Goal: Task Accomplishment & Management: Manage account settings

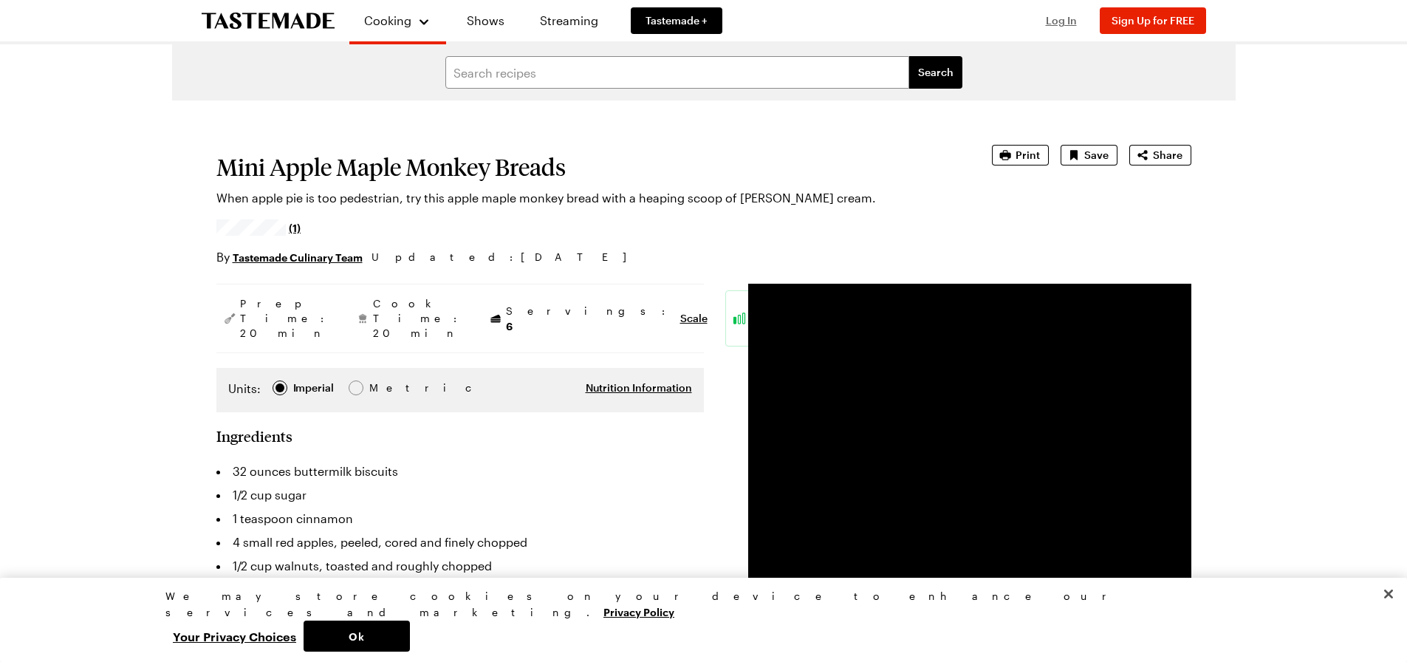
click at [1064, 26] on span "Log In" at bounding box center [1061, 20] width 31 height 13
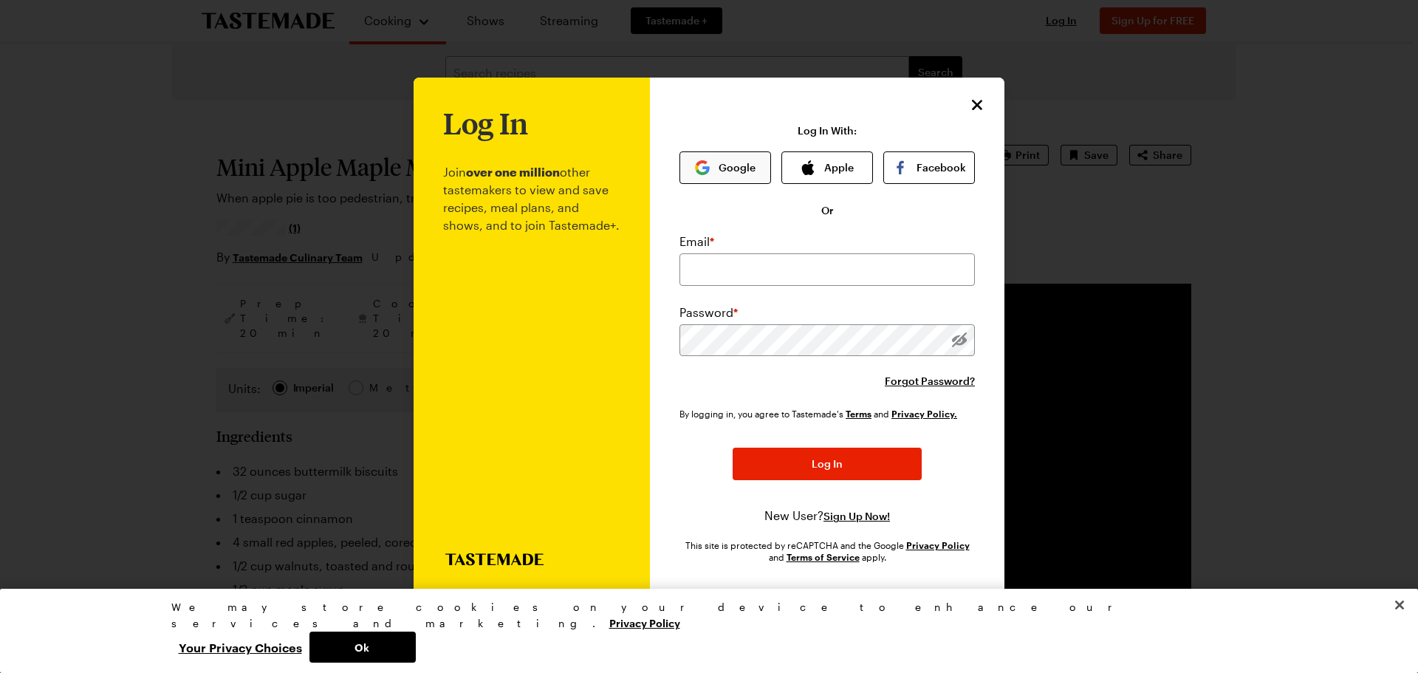
click at [712, 167] on button "Google" at bounding box center [726, 167] width 92 height 33
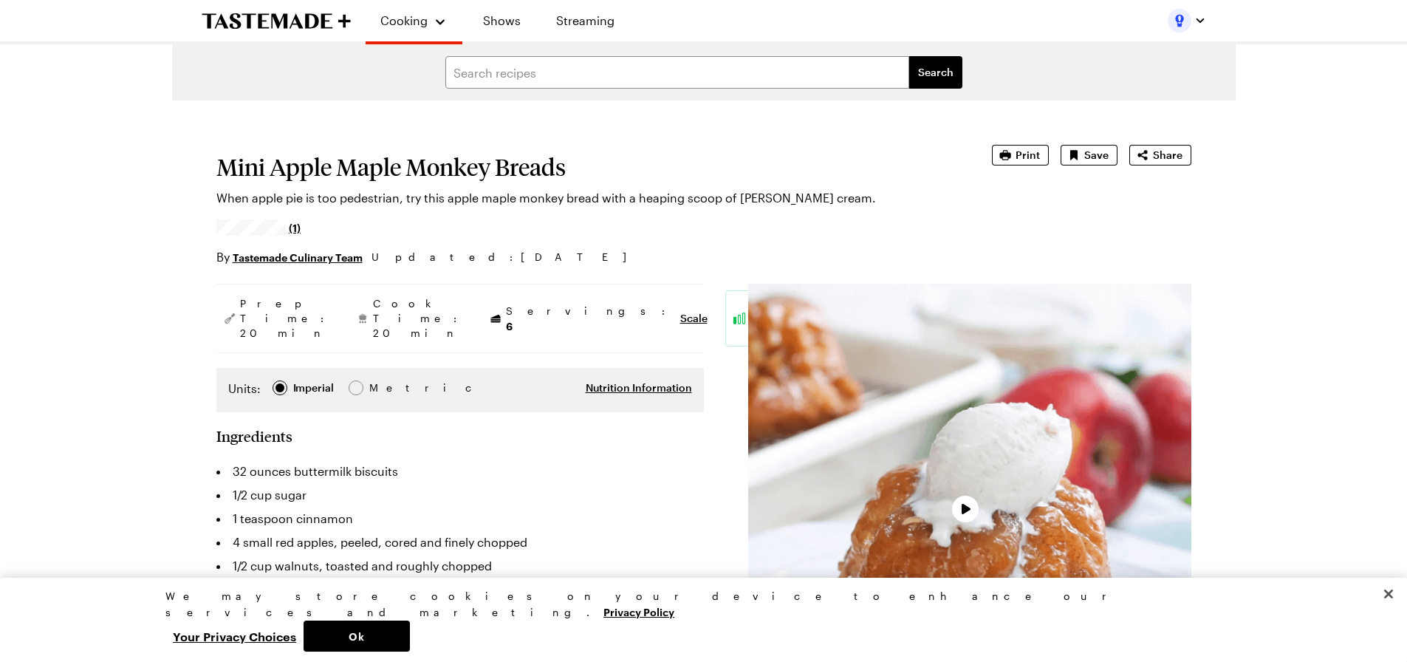
type textarea "x"
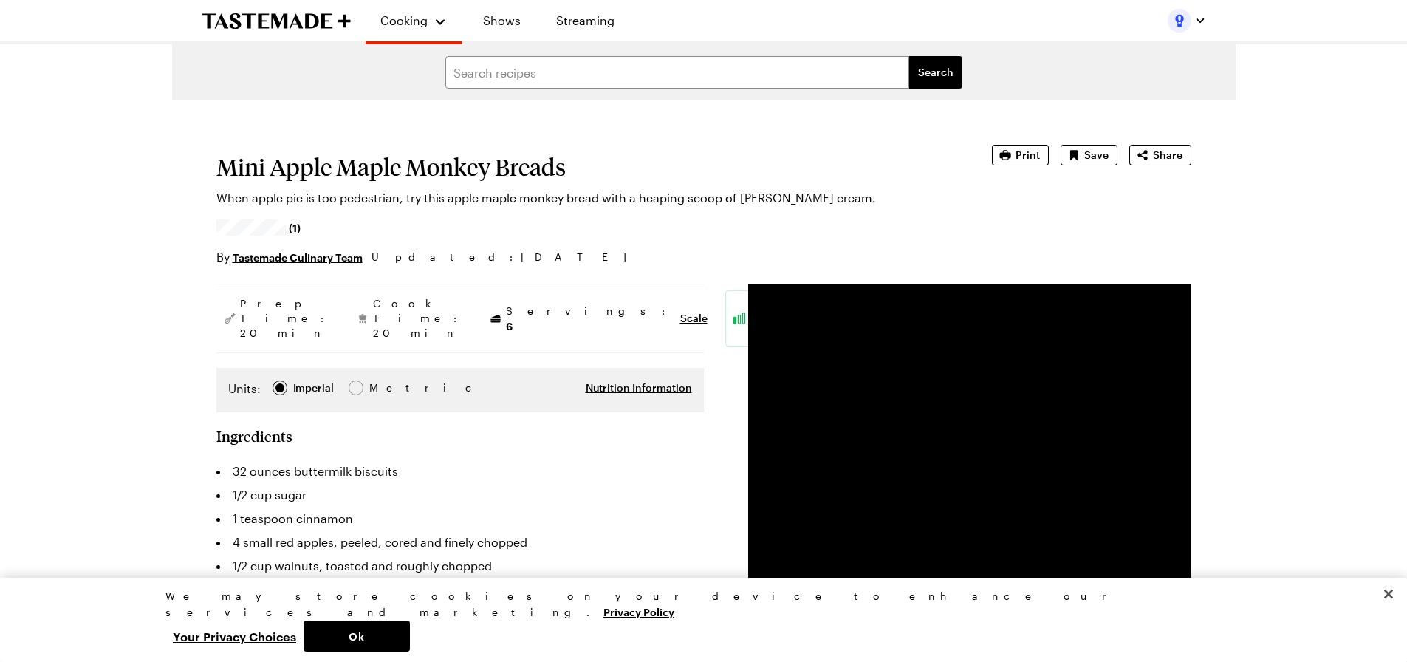
click at [1209, 24] on div "Cooking Shows Streaming" at bounding box center [704, 20] width 1064 height 41
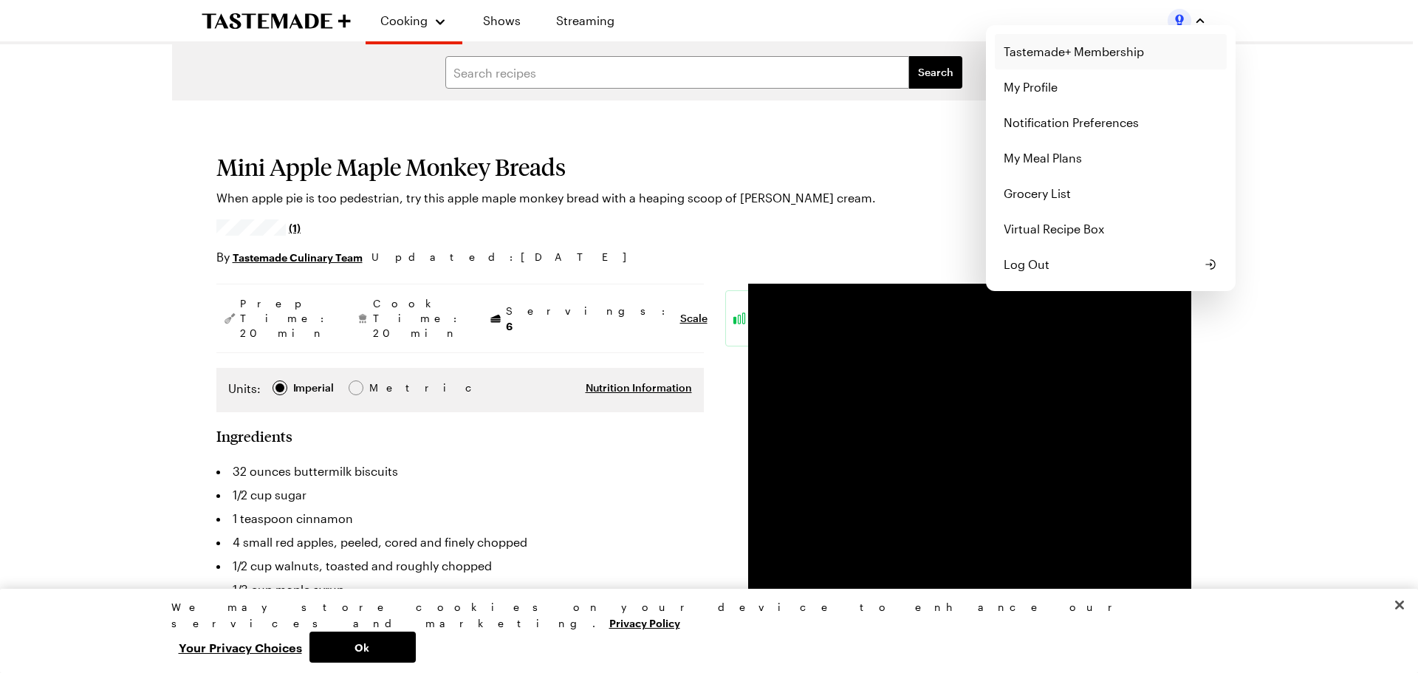
click at [1031, 55] on link "Tastemade+ Membership" at bounding box center [1111, 51] width 232 height 35
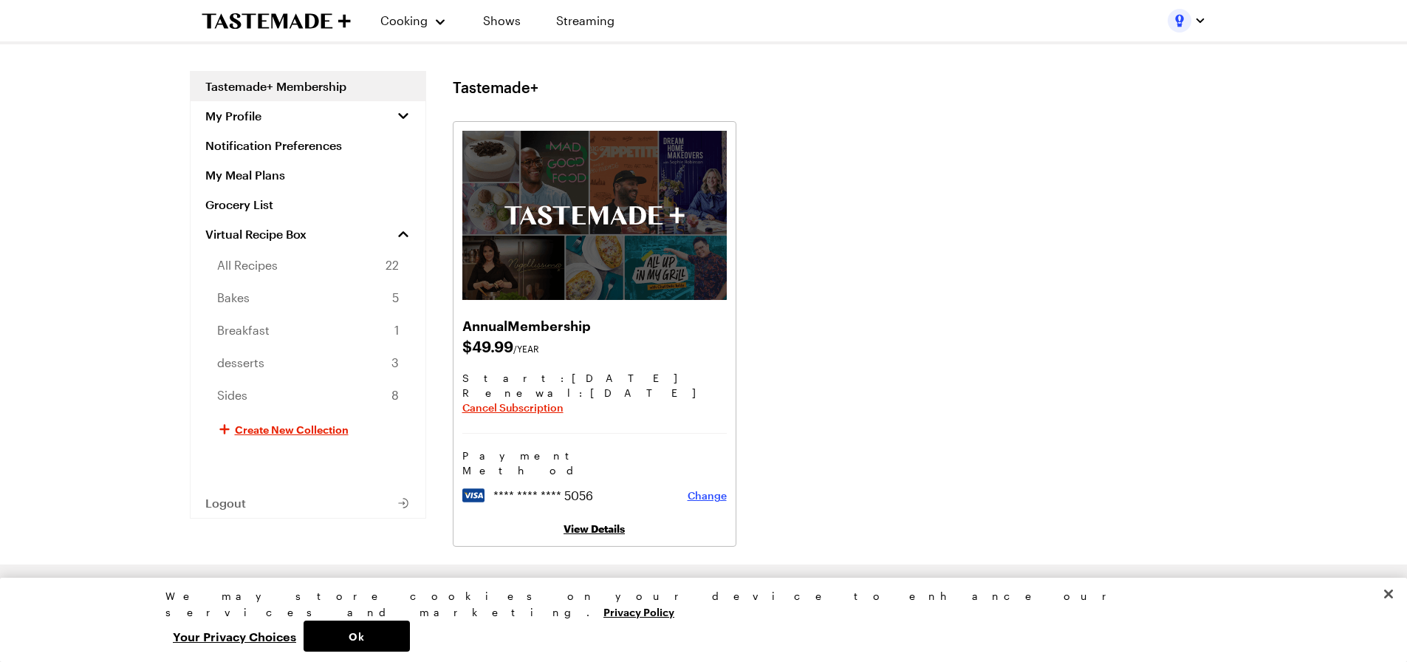
click at [712, 488] on span "Change" at bounding box center [707, 495] width 39 height 15
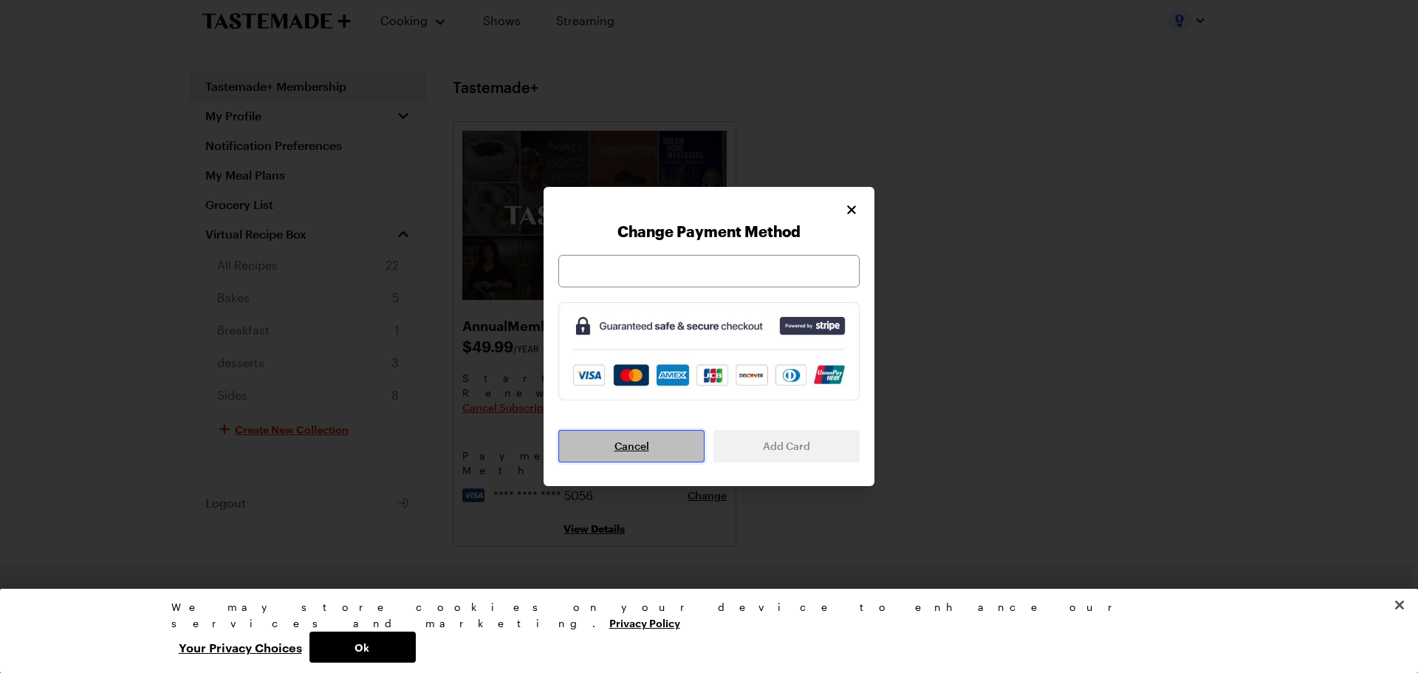
click at [652, 445] on button "Cancel" at bounding box center [631, 446] width 146 height 33
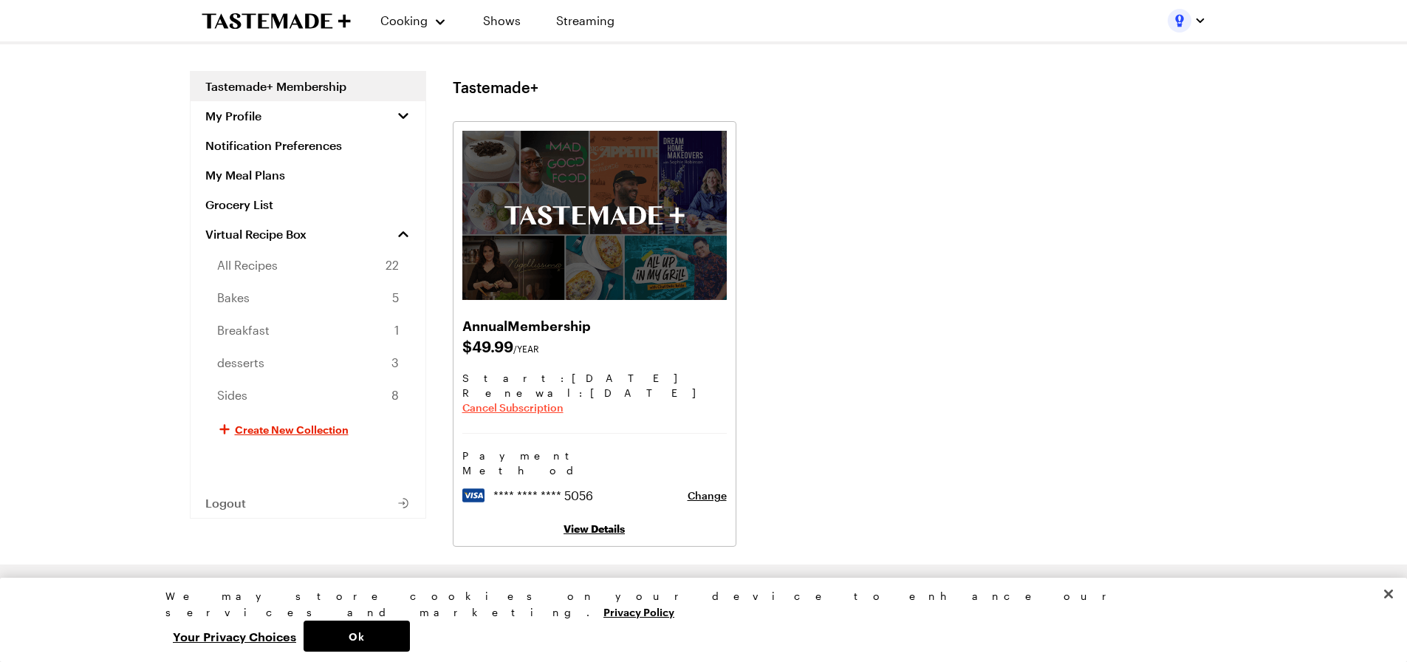
click at [535, 406] on span "Cancel Subscription" at bounding box center [512, 407] width 101 height 15
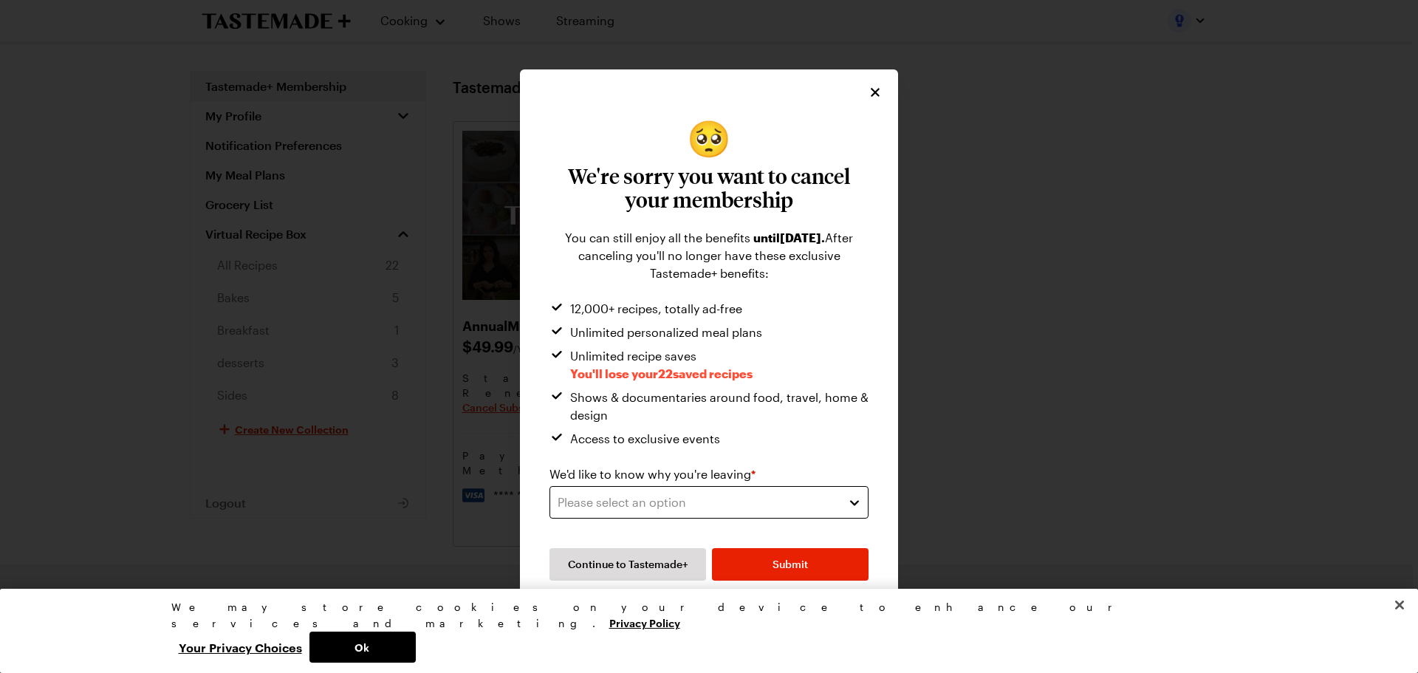
click at [777, 507] on div "Please select an option" at bounding box center [698, 502] width 281 height 18
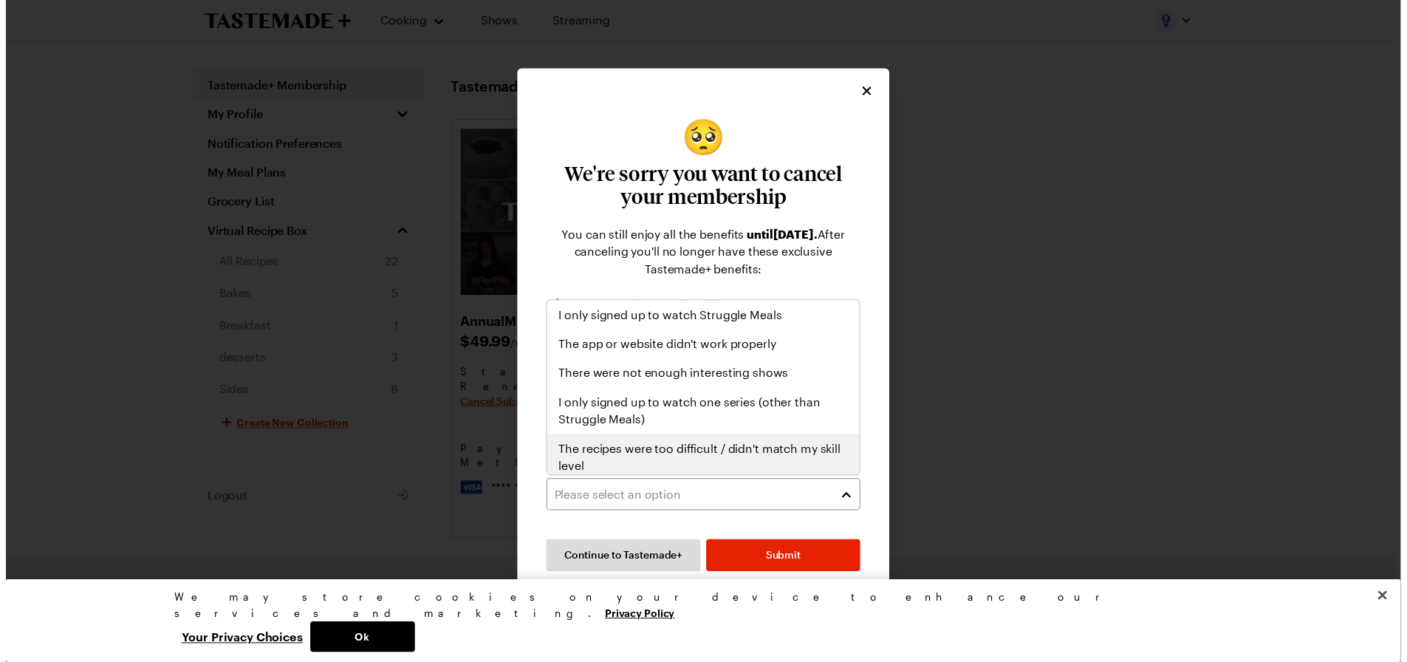
scroll to position [74, 0]
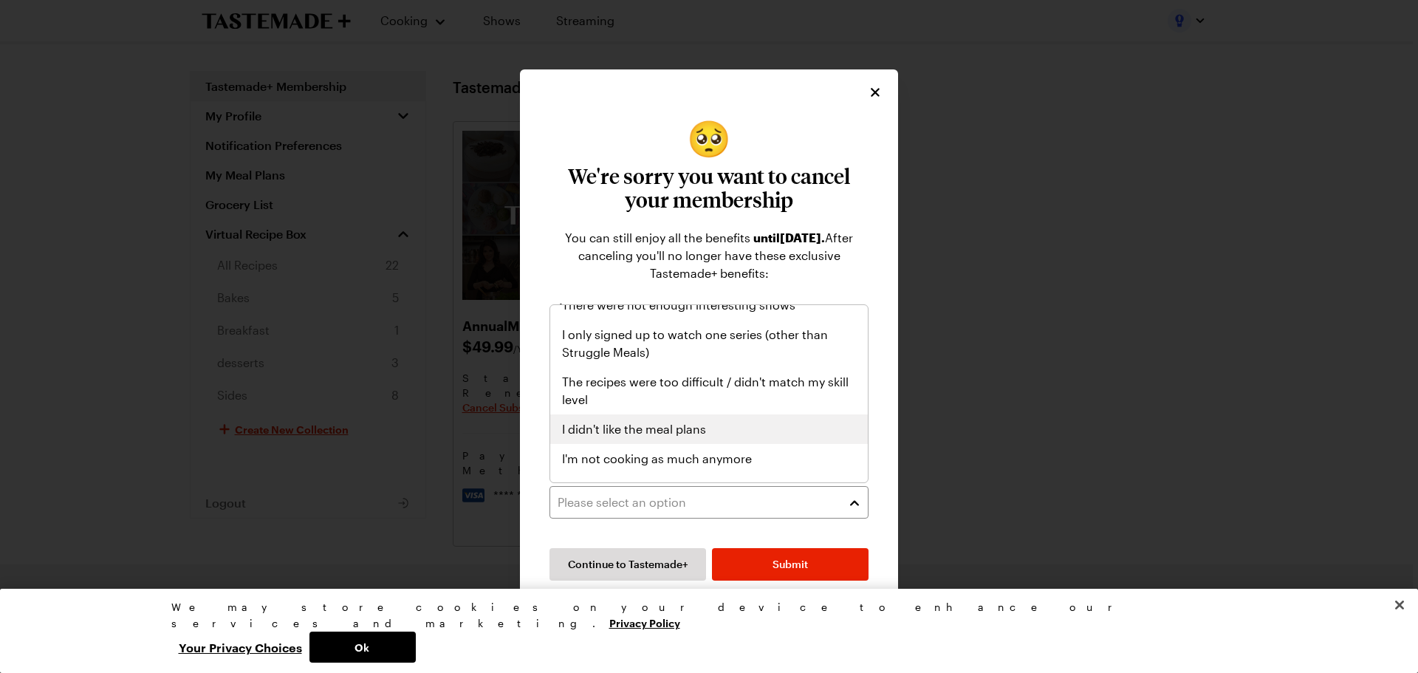
click at [724, 437] on div "I didn't like the meal plans" at bounding box center [709, 429] width 294 height 18
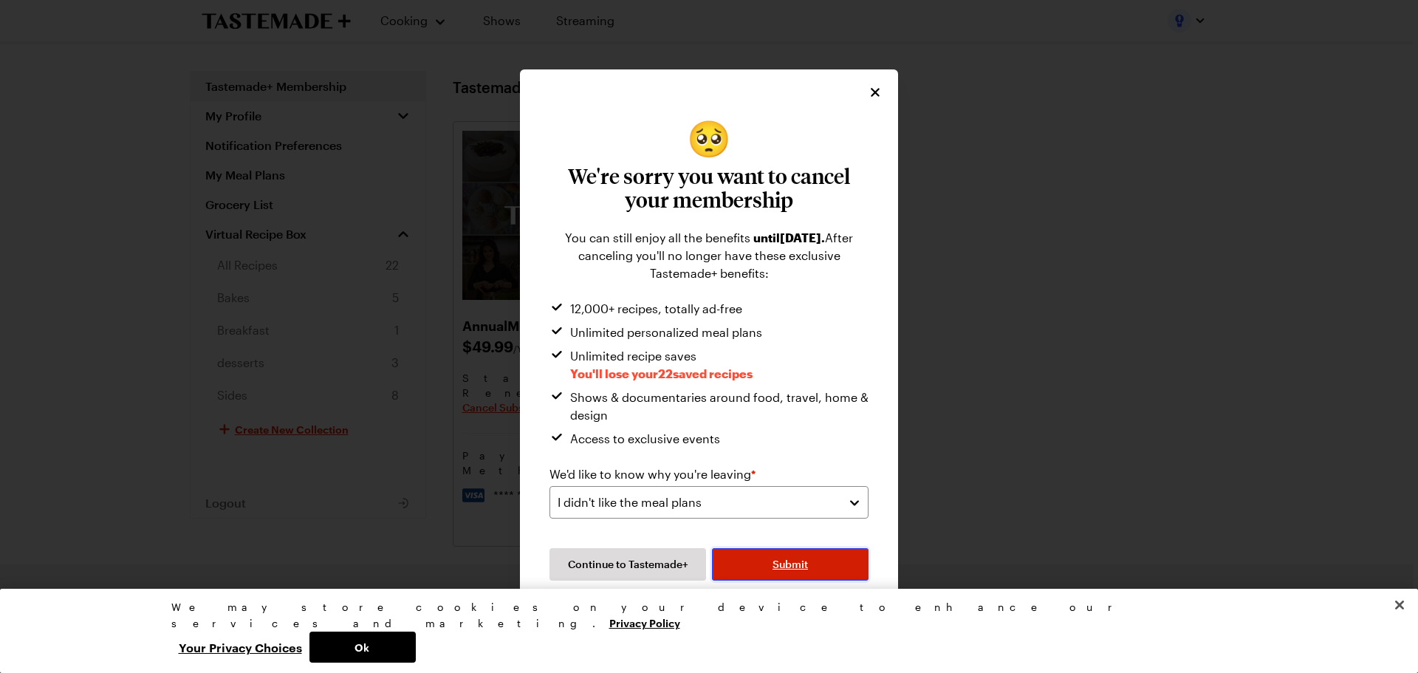
click at [765, 566] on button "Submit" at bounding box center [790, 564] width 157 height 33
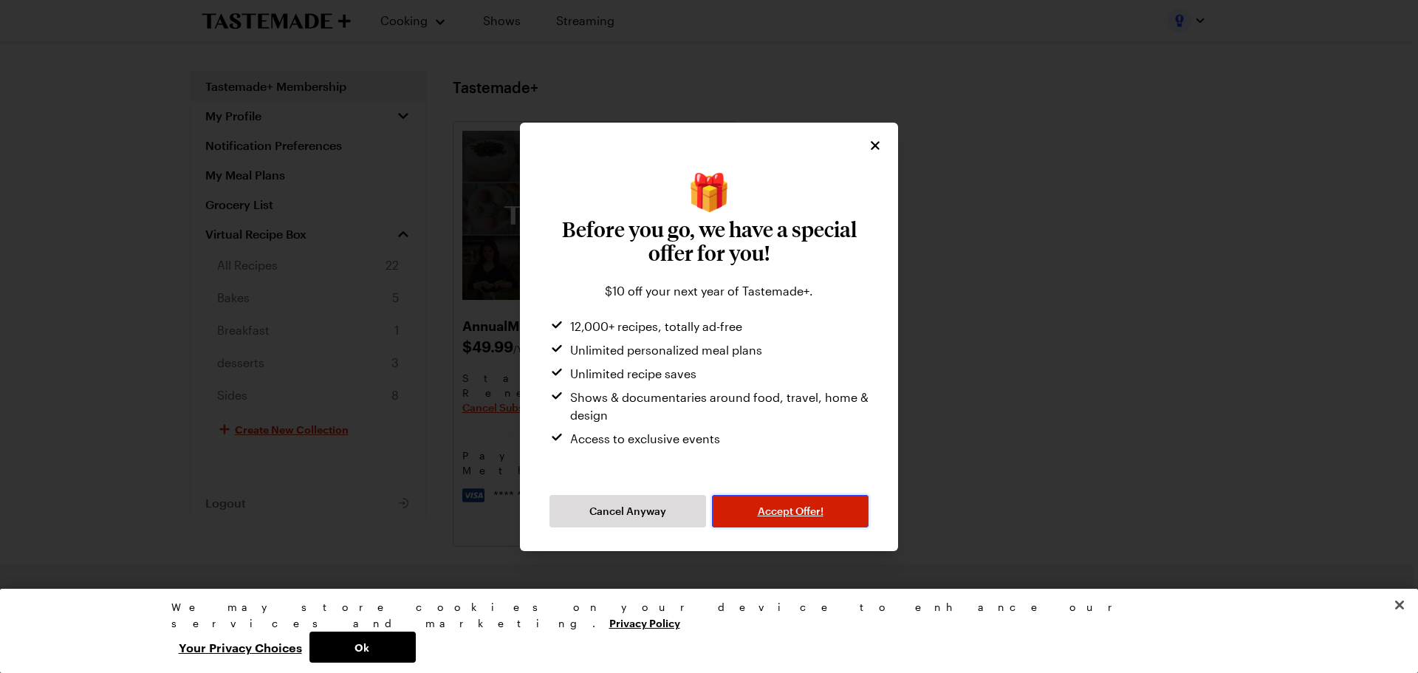
click at [771, 510] on span "Accept Offer!" at bounding box center [791, 511] width 66 height 15
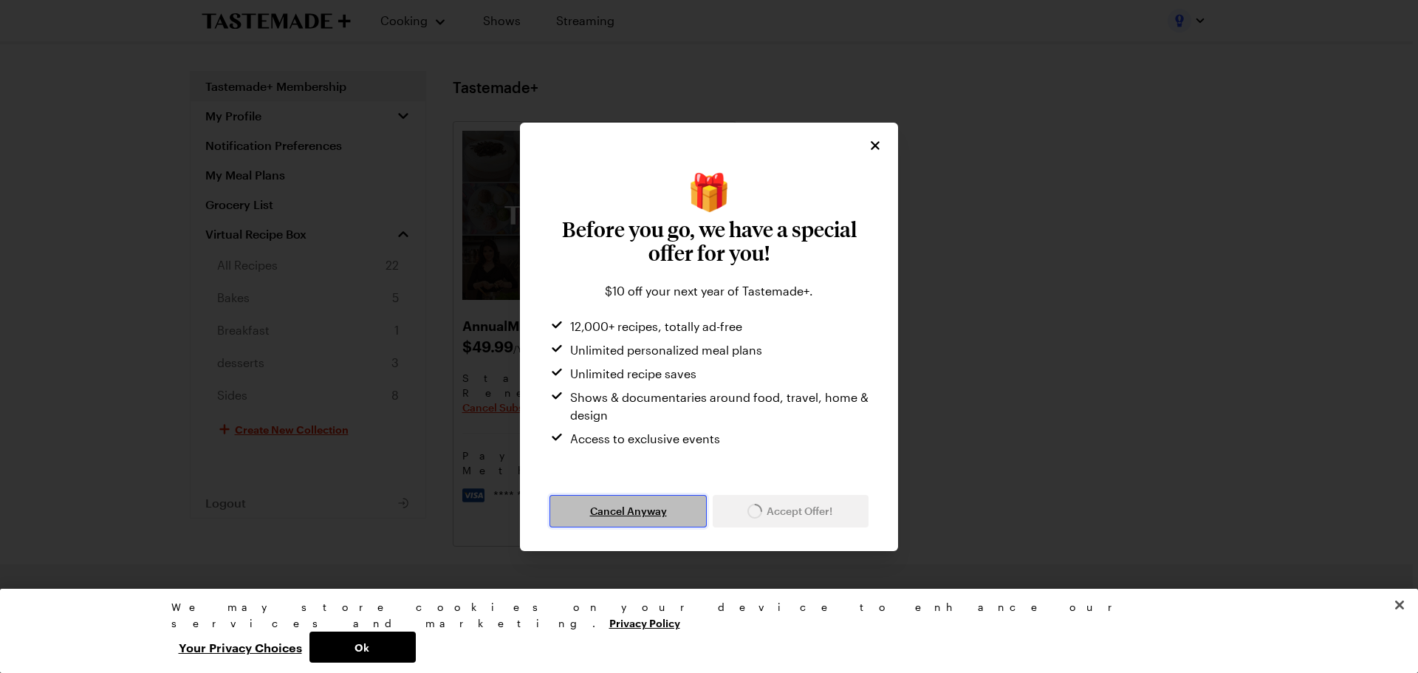
click at [689, 516] on button "Cancel Anyway" at bounding box center [628, 511] width 157 height 33
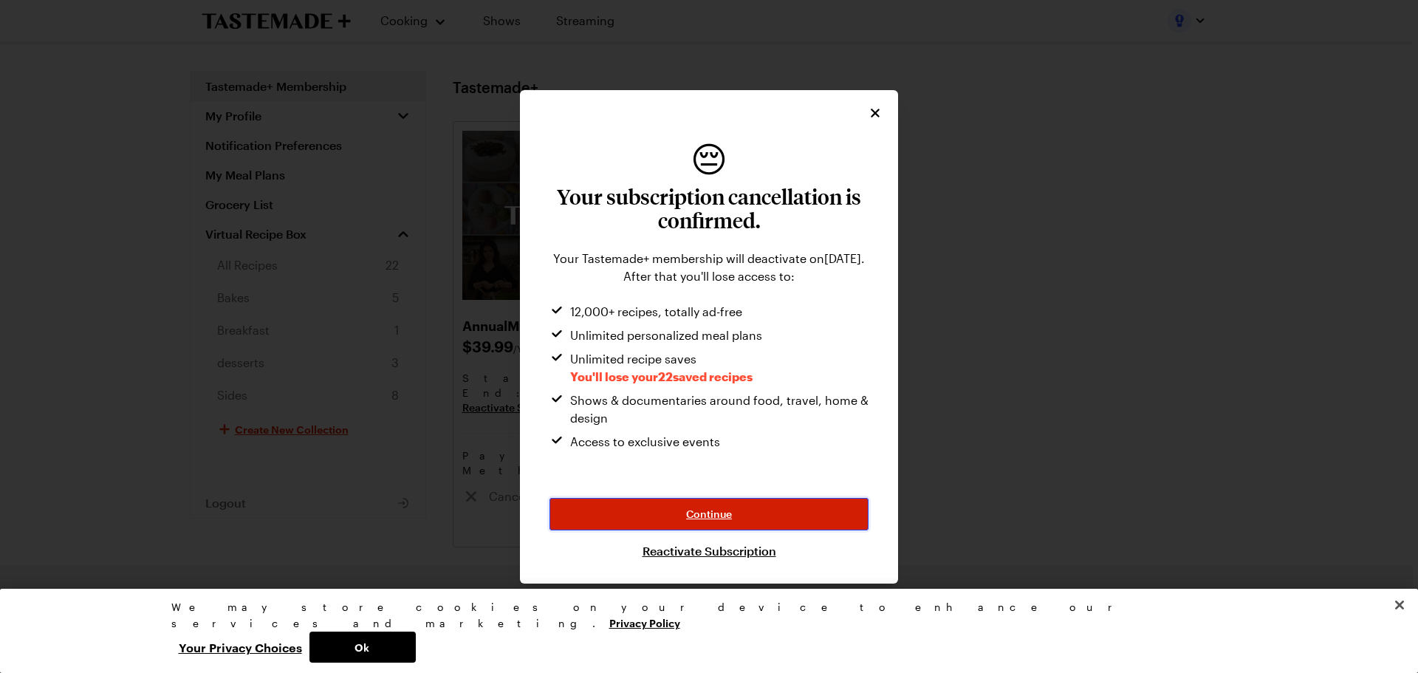
click at [679, 516] on button "Continue" at bounding box center [709, 514] width 319 height 33
